Goal: Manage account settings

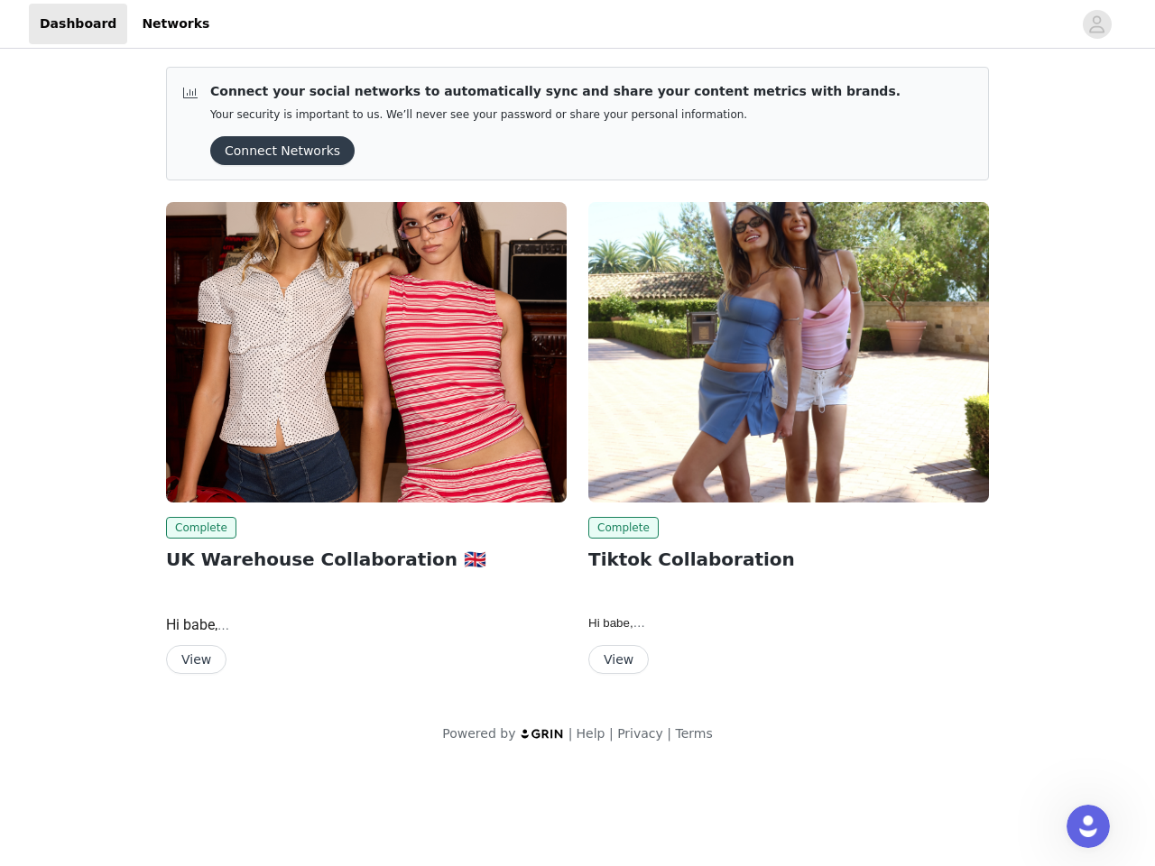
click at [578, 383] on div "Complete Tiktok Collaboration Hi babe, We’re so excited that Edikted has finall…" at bounding box center [789, 441] width 422 height 501
click at [578, 24] on div at bounding box center [646, 24] width 852 height 41
click at [1097, 24] on icon "avatar" at bounding box center [1096, 24] width 17 height 29
click at [276, 151] on div "Connect your social networks to automatically sync and share your content metri…" at bounding box center [577, 408] width 1155 height 713
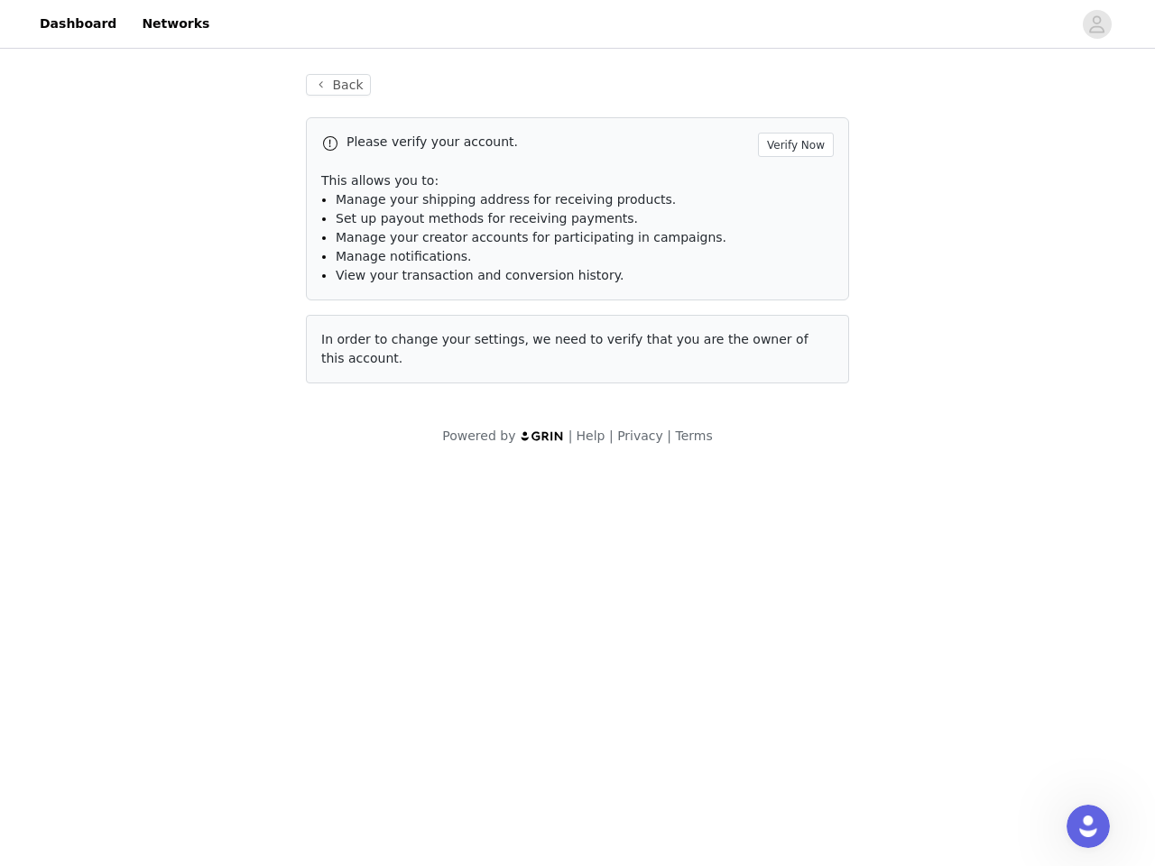
click at [366, 352] on div "In order to change your settings, we need to verify that you are the owner of t…" at bounding box center [577, 349] width 543 height 69
click at [198, 528] on body "Dashboard Networks Back Please verify your account. Verify Now This allows you …" at bounding box center [577, 433] width 1155 height 866
click at [195, 660] on body "Dashboard Networks Back Please verify your account. Verify Now This allows you …" at bounding box center [577, 433] width 1155 height 866
click at [789, 352] on div "In order to change your settings, we need to verify that you are the owner of t…" at bounding box center [577, 349] width 543 height 69
click at [620, 528] on body "Dashboard Networks Back Please verify your account. Verify Now This allows you …" at bounding box center [577, 433] width 1155 height 866
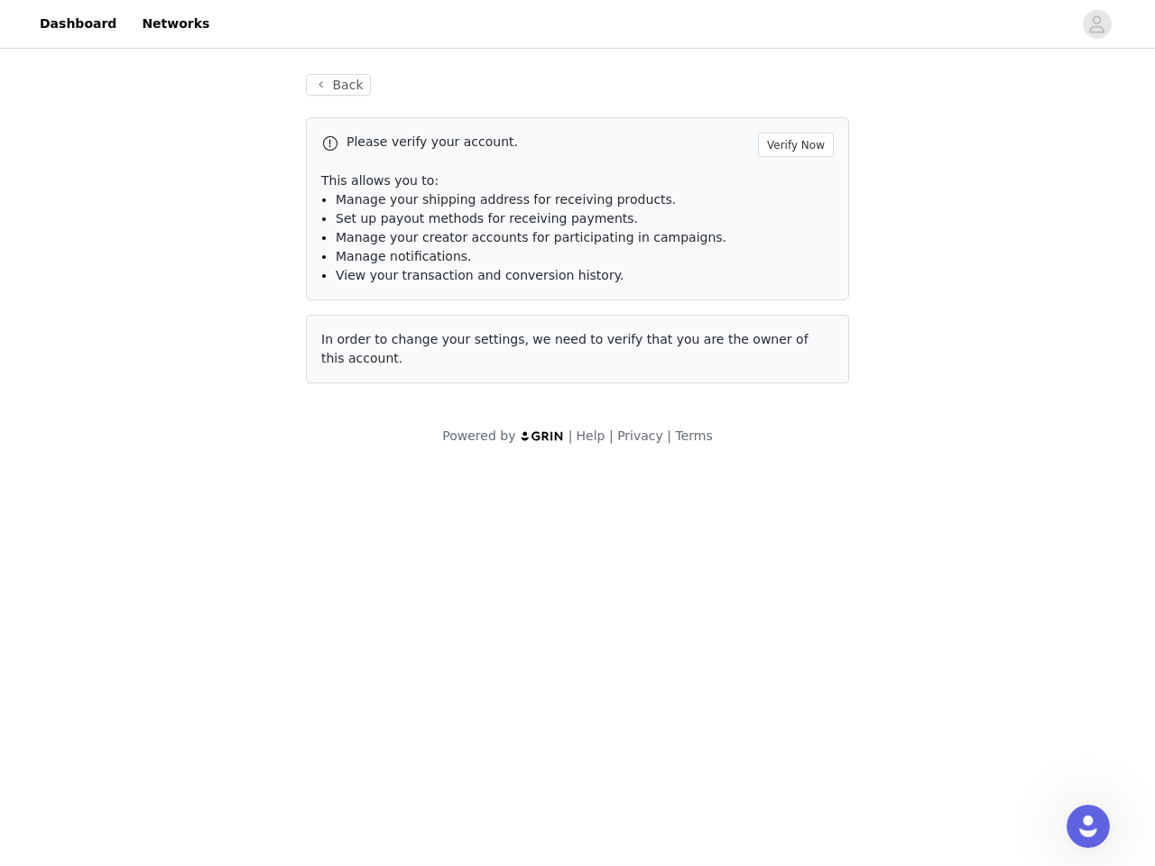
click at [617, 660] on body "Dashboard Networks Back Please verify your account. Verify Now This allows you …" at bounding box center [577, 433] width 1155 height 866
